Goal: Register for event/course

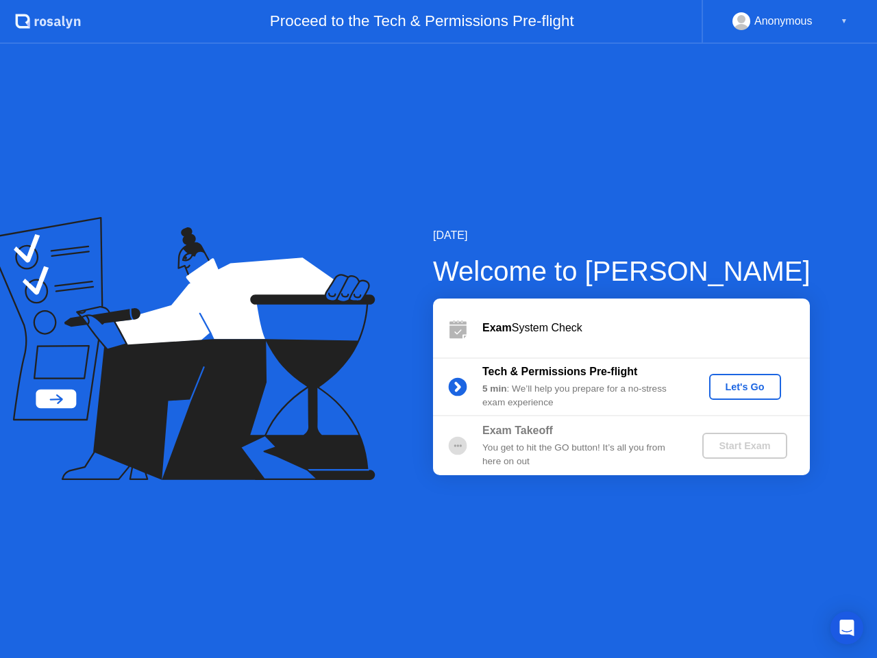
click at [730, 382] on div "Let's Go" at bounding box center [745, 387] width 61 height 11
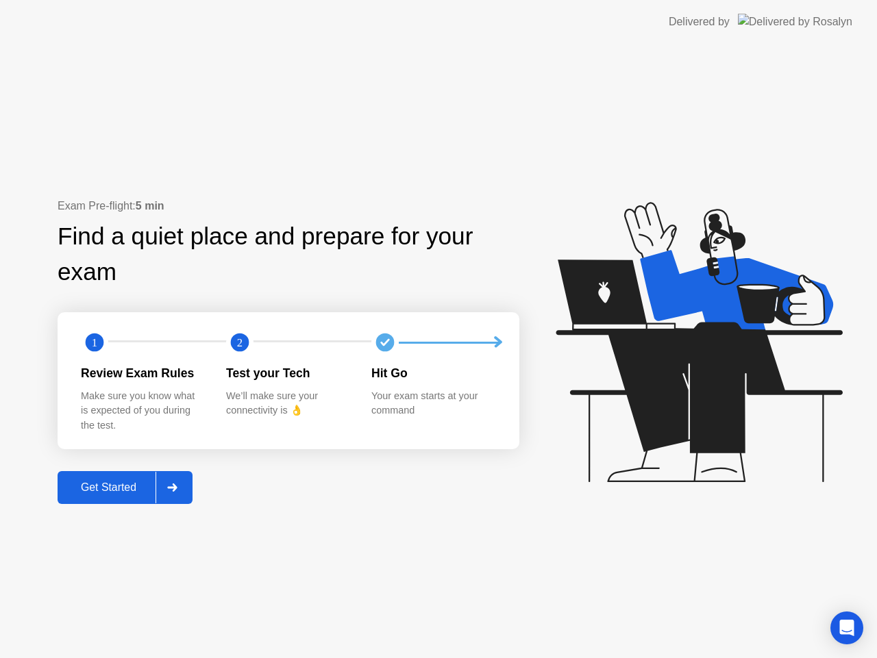
click at [88, 482] on div "Get Started" at bounding box center [109, 488] width 94 height 12
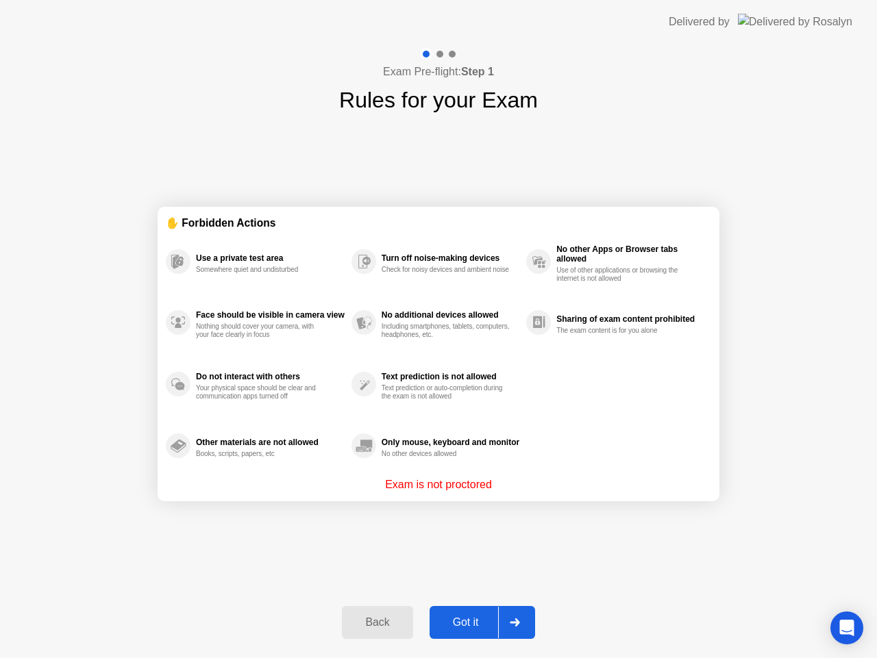
click at [476, 621] on div "Got it" at bounding box center [466, 623] width 64 height 12
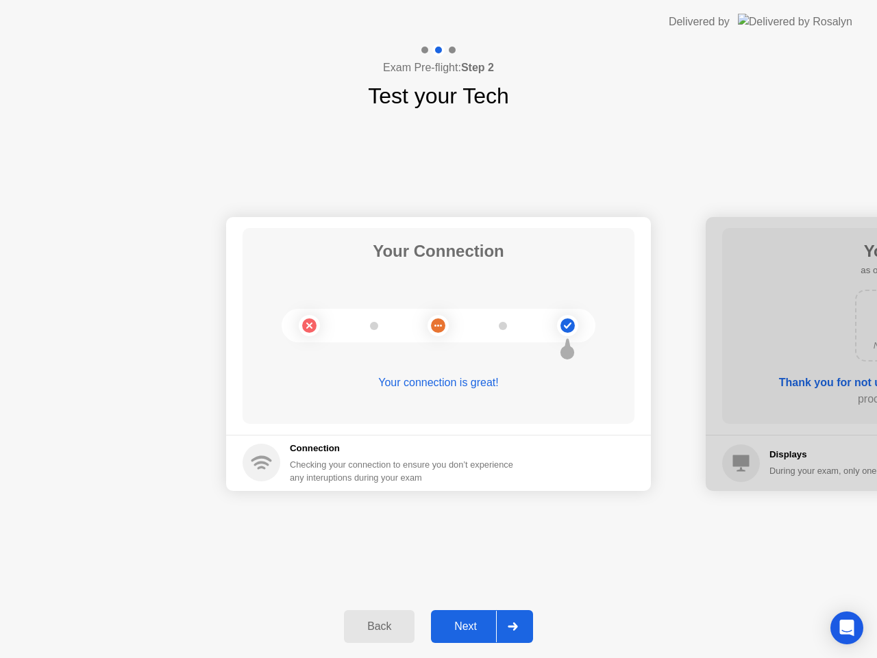
click at [468, 621] on div "Next" at bounding box center [465, 627] width 61 height 12
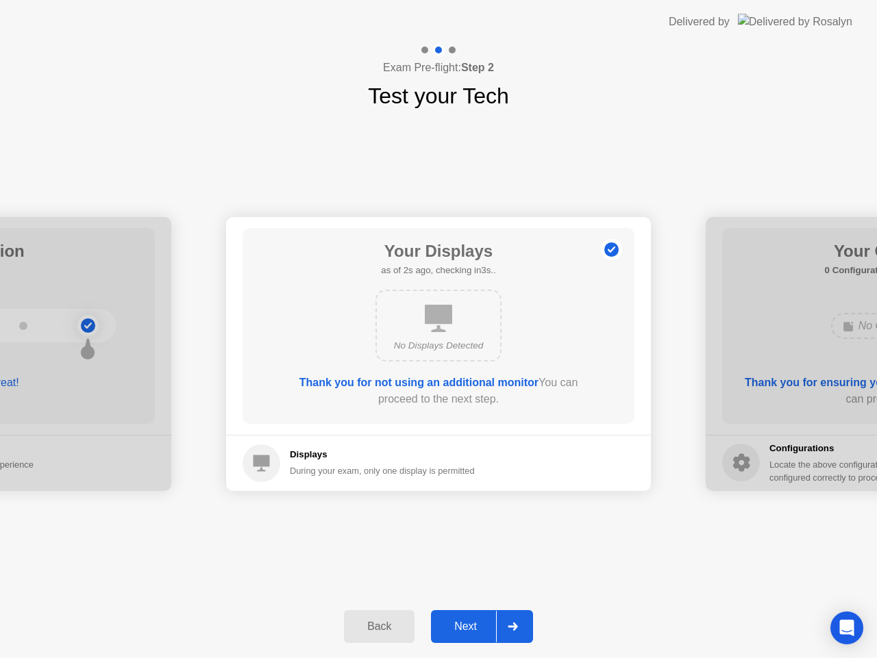
click at [468, 621] on div "Next" at bounding box center [465, 627] width 61 height 12
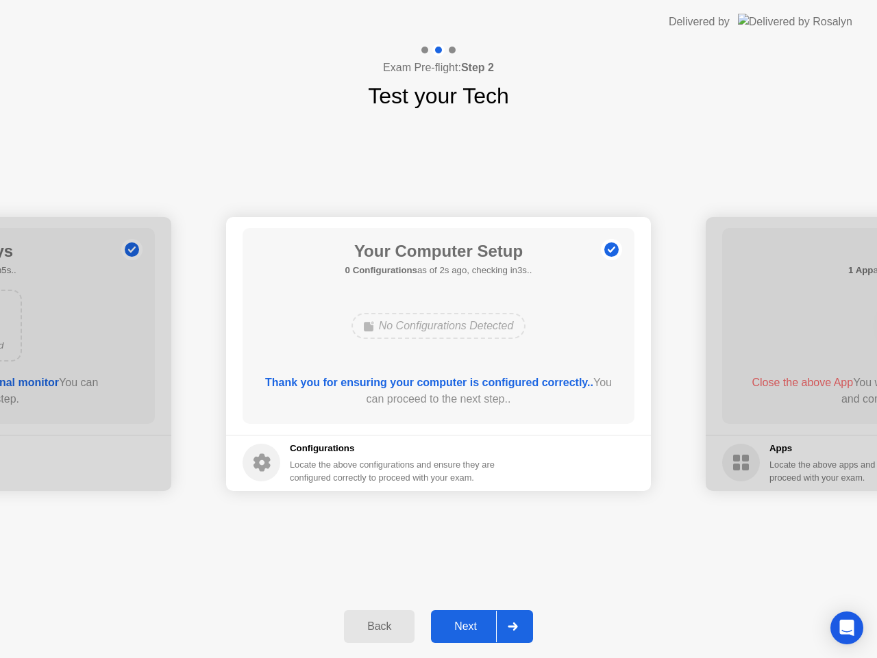
click at [591, 101] on div "Exam Pre-flight: Step 2 Test your Tech" at bounding box center [438, 78] width 877 height 69
click at [467, 622] on div "Next" at bounding box center [465, 627] width 61 height 12
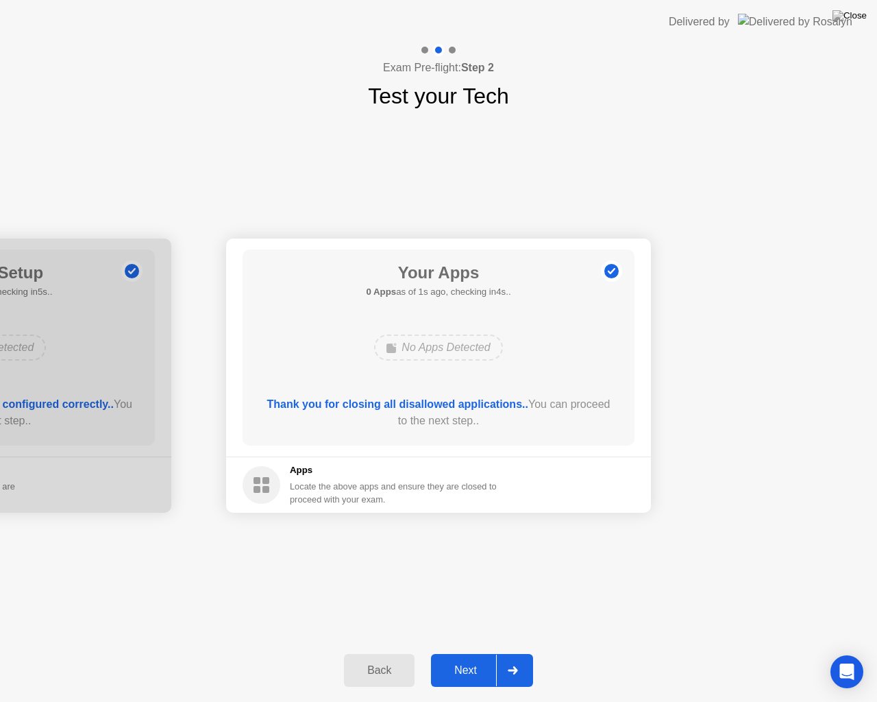
click at [456, 658] on button "Next" at bounding box center [482, 670] width 102 height 33
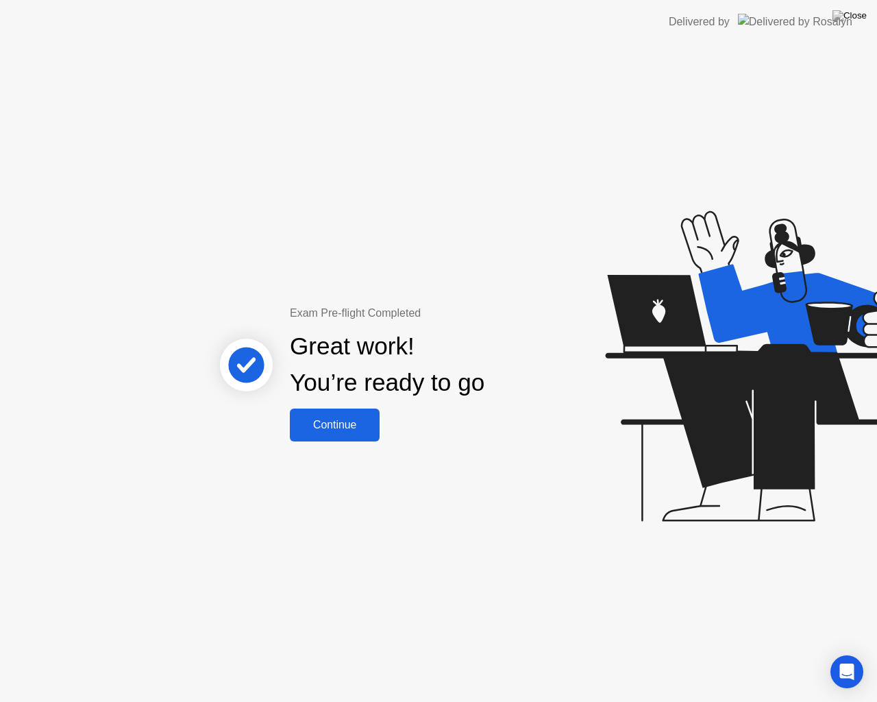
click at [354, 431] on div "Continue" at bounding box center [335, 425] width 82 height 12
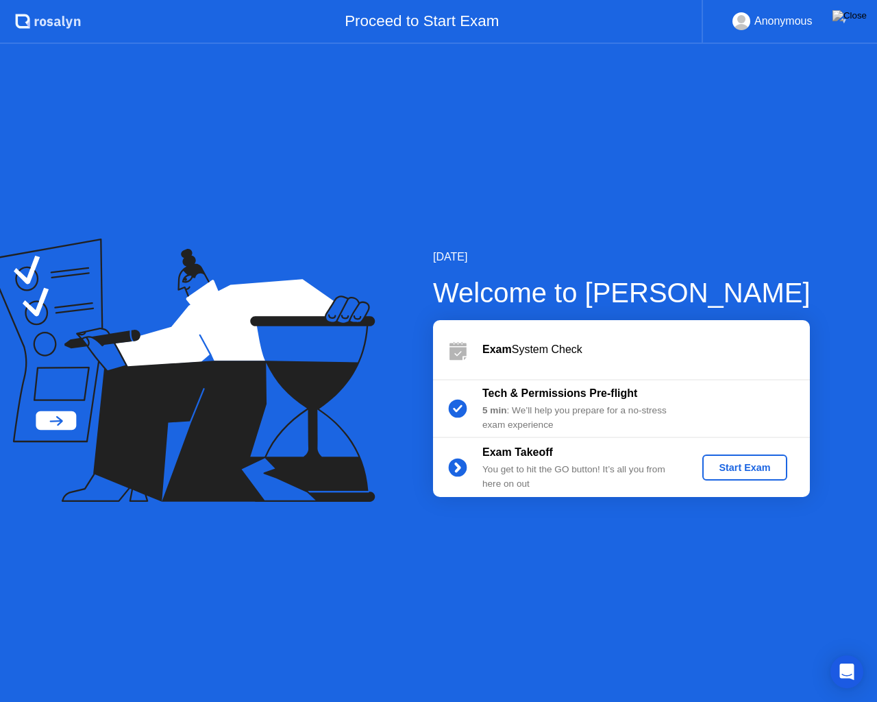
click at [762, 467] on div "Start Exam" at bounding box center [744, 467] width 73 height 11
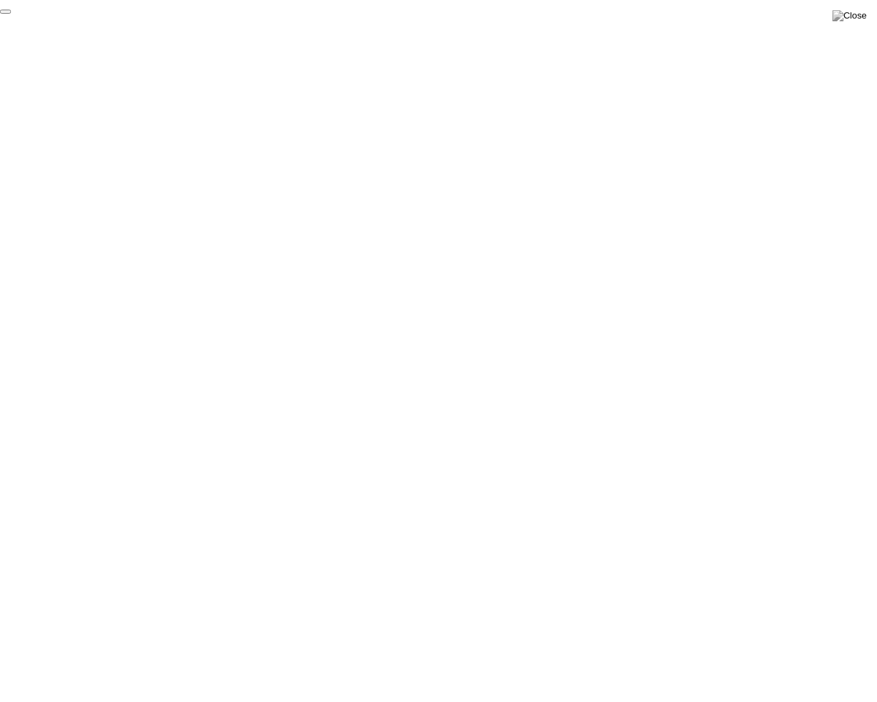
click div "End Proctoring Session"
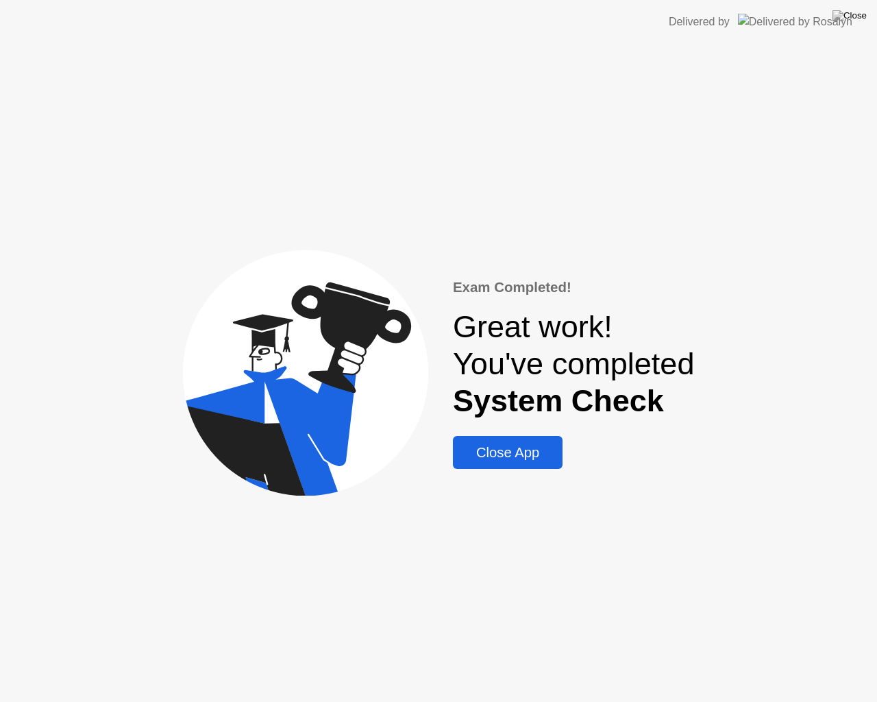
click at [543, 459] on div "Close App" at bounding box center [507, 453] width 101 height 16
